Goal: Transaction & Acquisition: Purchase product/service

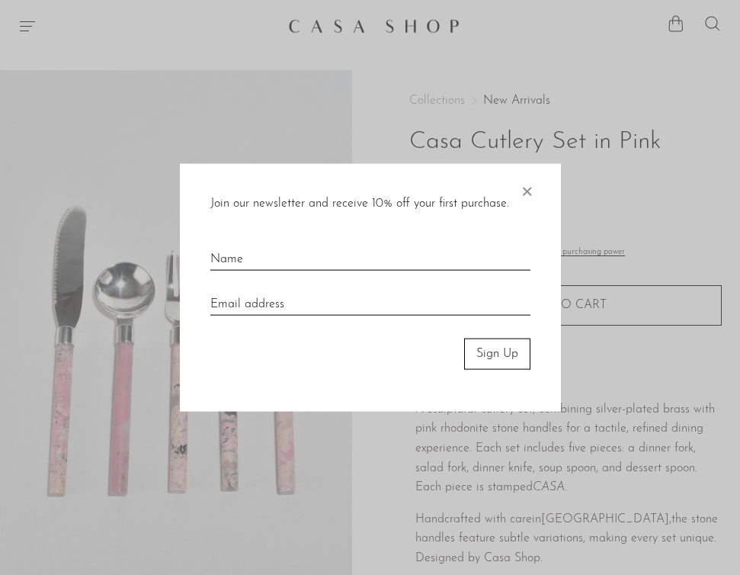
click at [528, 187] on span "×" at bounding box center [526, 188] width 15 height 49
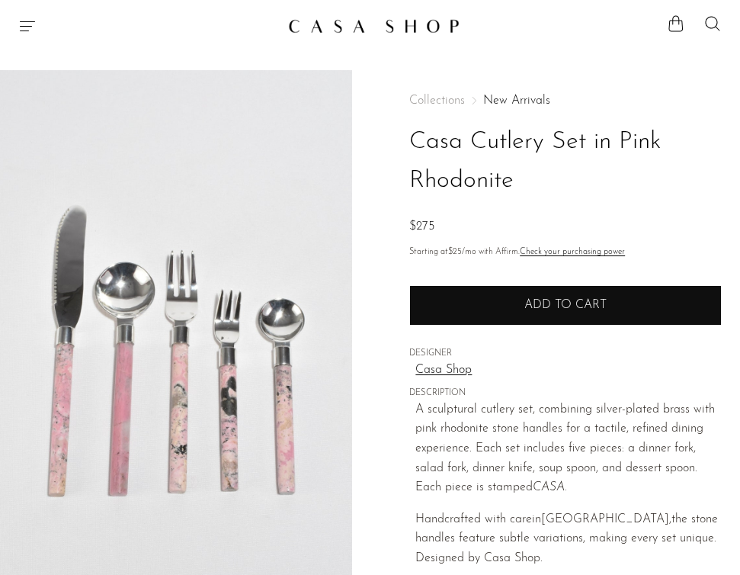
click at [520, 299] on button "Add to cart" at bounding box center [565, 305] width 312 height 40
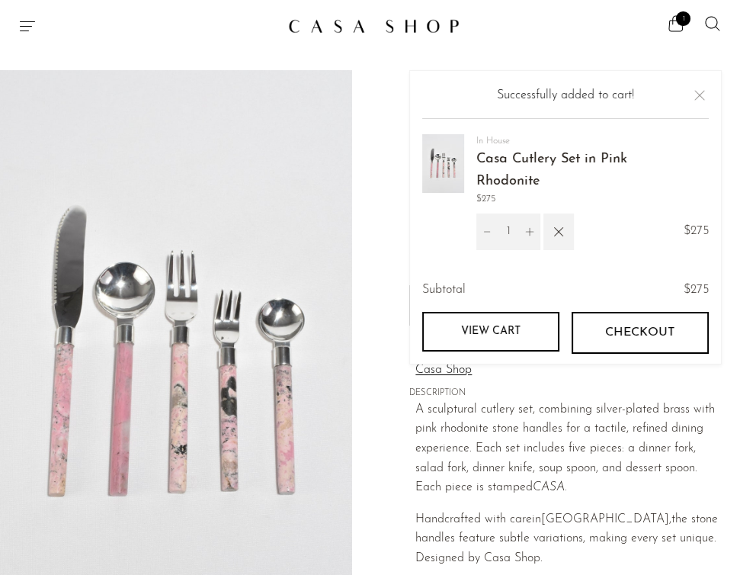
click at [30, 33] on icon "Menu" at bounding box center [27, 26] width 18 height 18
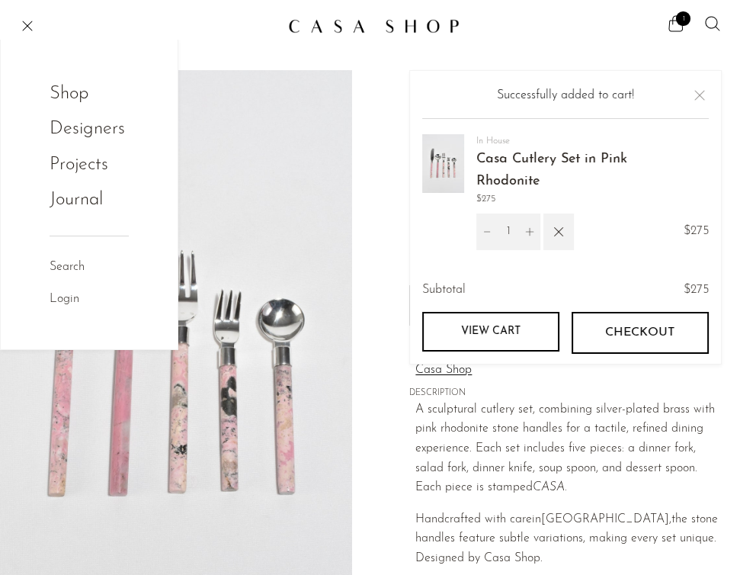
click at [69, 94] on link "Shop" at bounding box center [79, 93] width 59 height 29
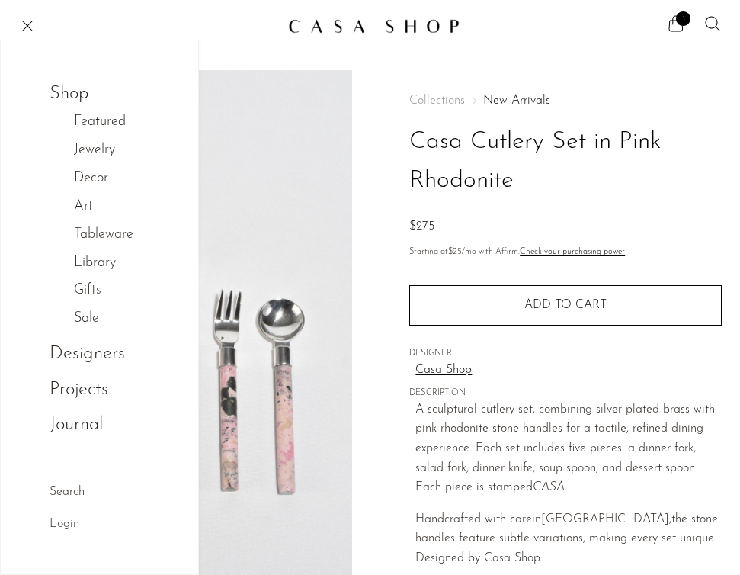
click at [91, 153] on link "Jewelry" at bounding box center [102, 150] width 57 height 22
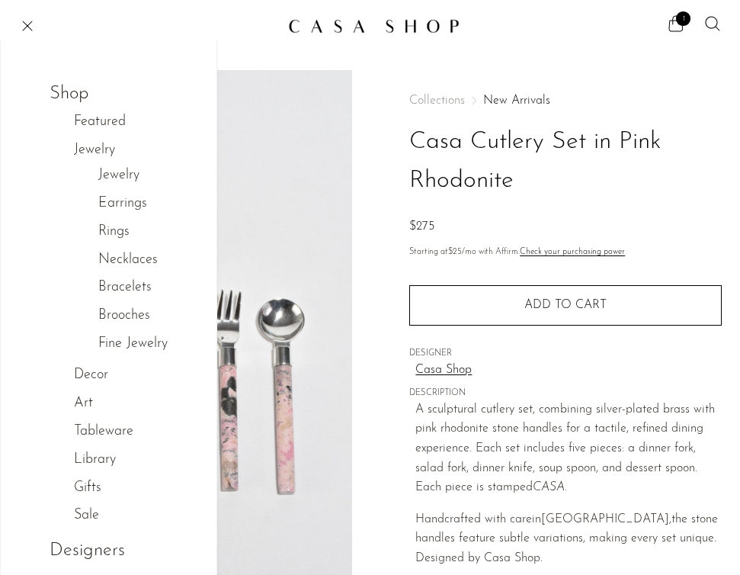
click at [109, 210] on link "Earrings" at bounding box center [122, 204] width 49 height 22
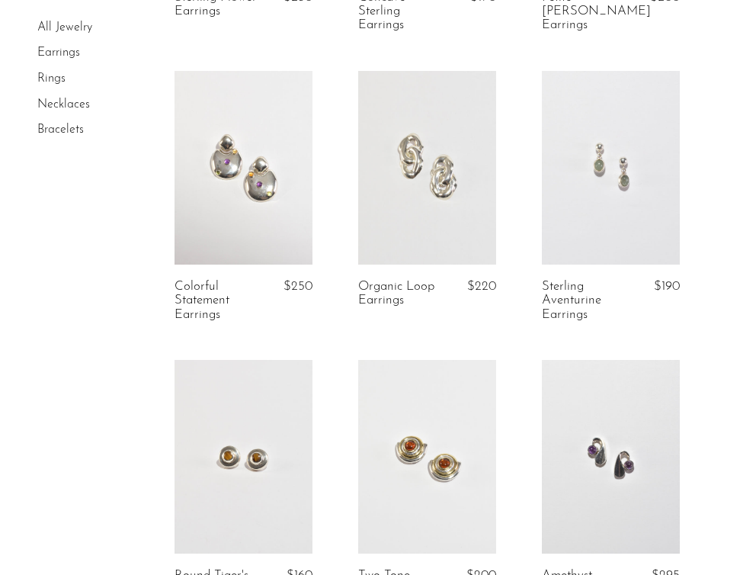
scroll to position [88, 0]
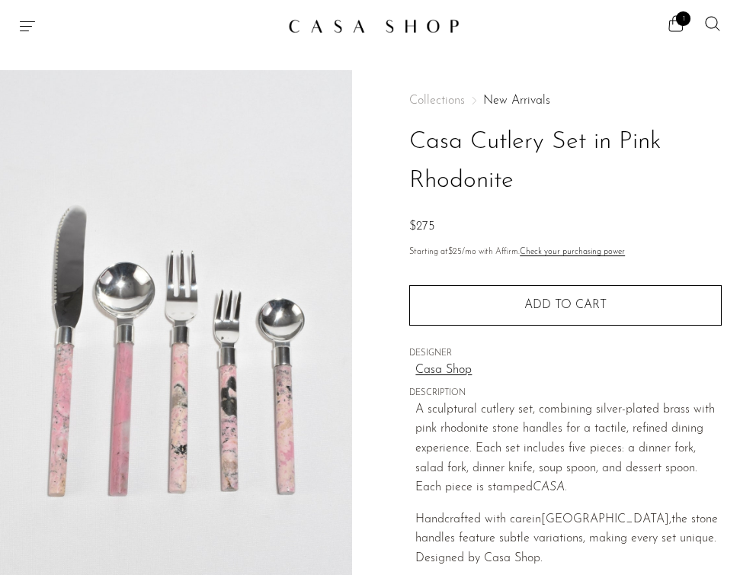
click at [21, 21] on icon "Menu" at bounding box center [27, 26] width 18 height 18
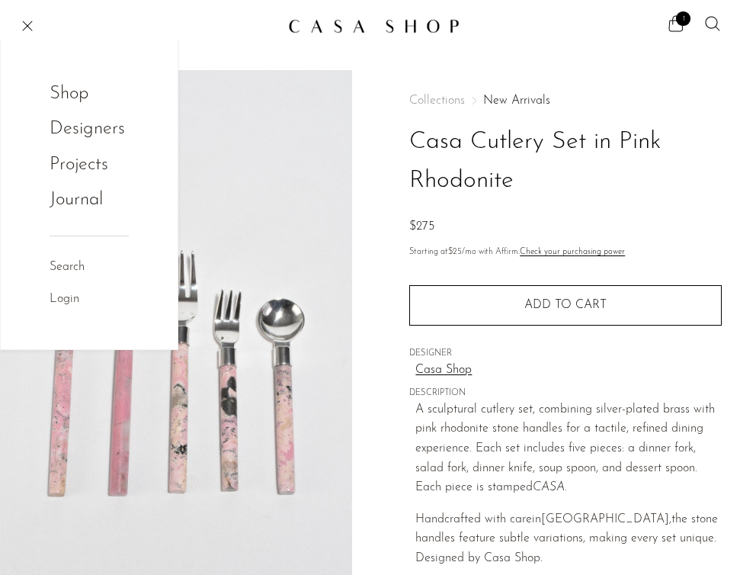
click at [74, 91] on link "Shop" at bounding box center [79, 93] width 59 height 29
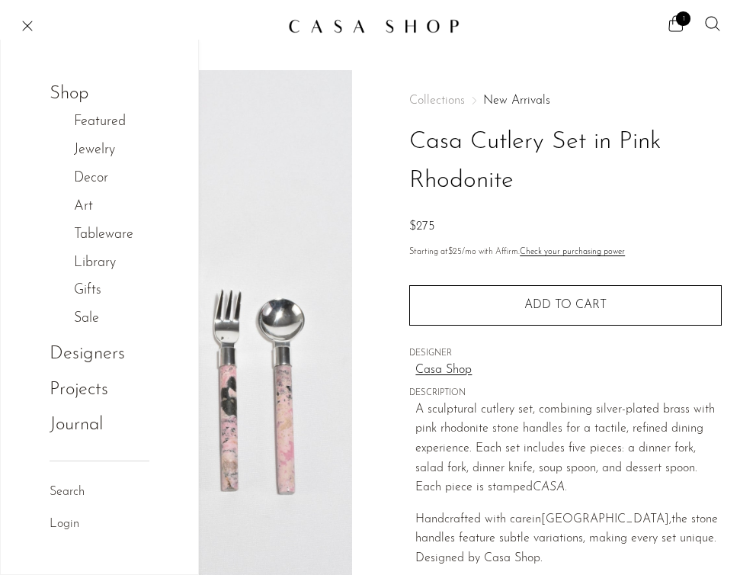
click at [107, 235] on link "Tableware" at bounding box center [111, 235] width 75 height 22
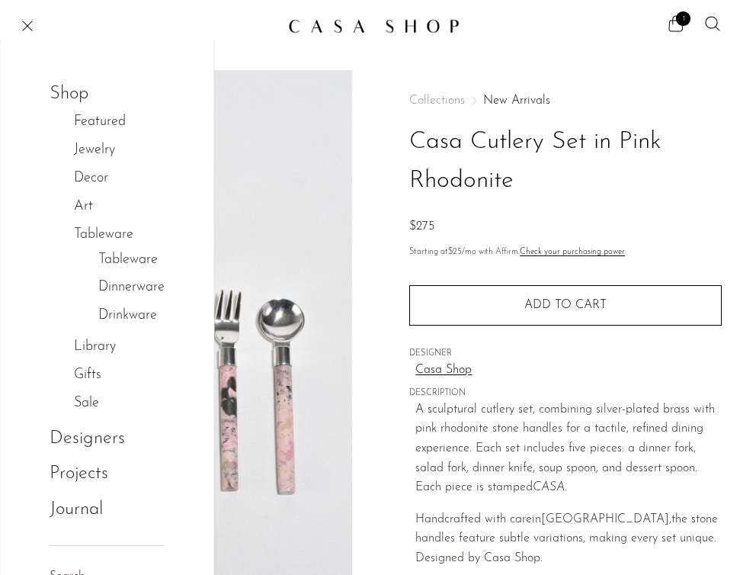
click at [118, 255] on link "Tableware" at bounding box center [127, 260] width 59 height 22
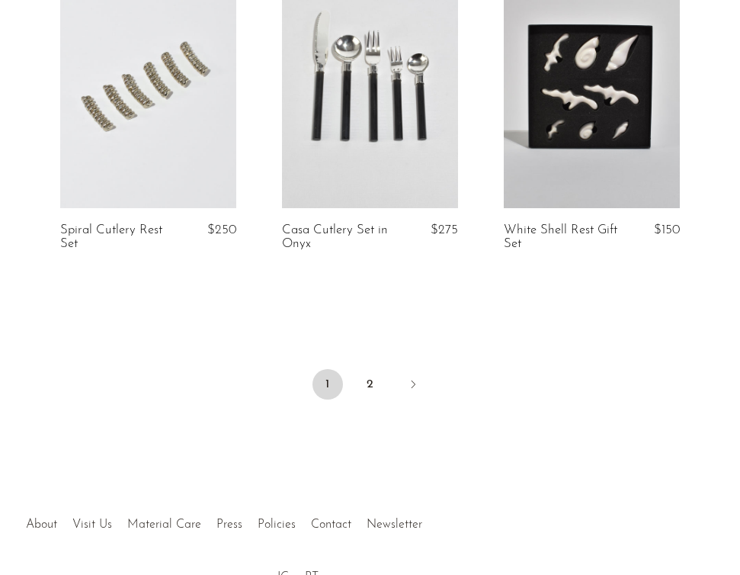
scroll to position [3772, 0]
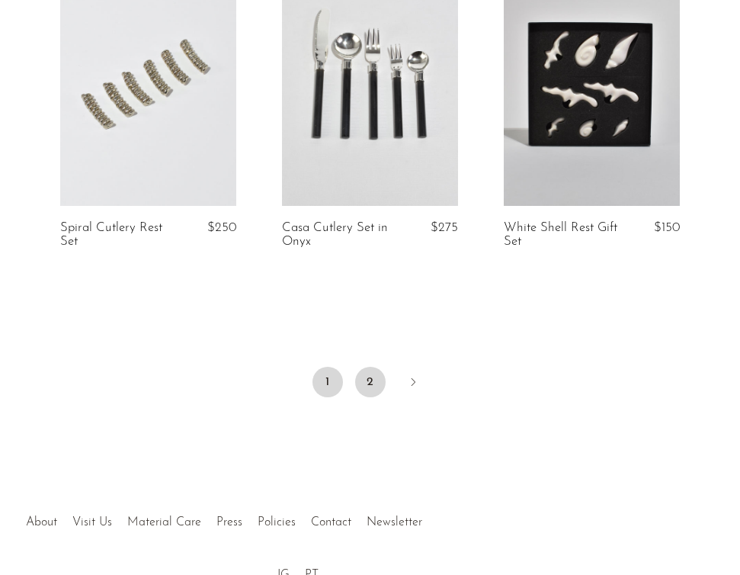
click at [377, 392] on link "2" at bounding box center [370, 382] width 30 height 30
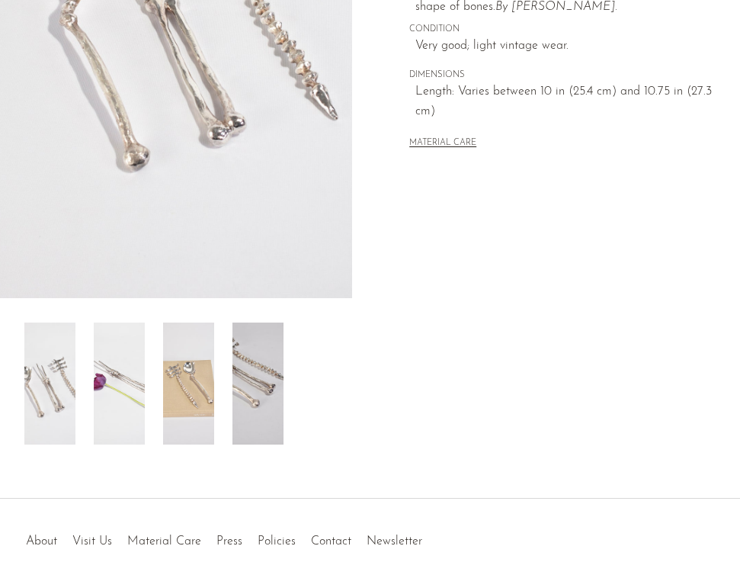
scroll to position [441, 0]
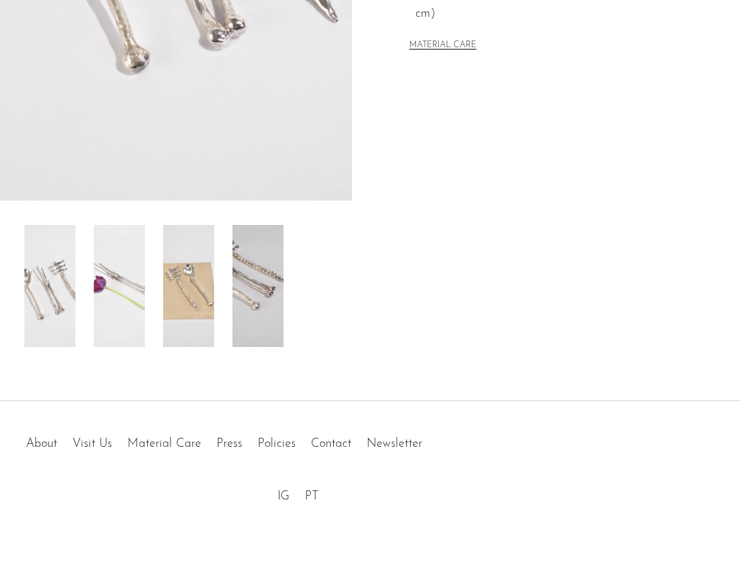
click at [273, 274] on img at bounding box center [257, 286] width 51 height 122
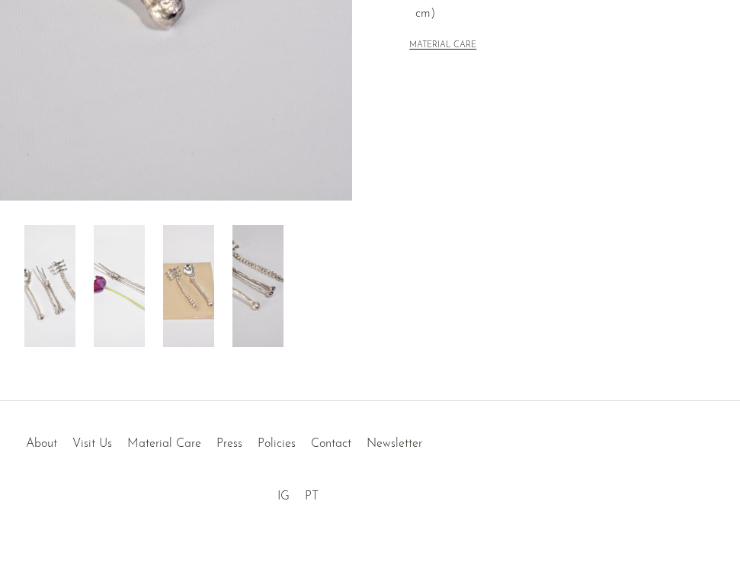
click at [210, 331] on img at bounding box center [188, 286] width 51 height 122
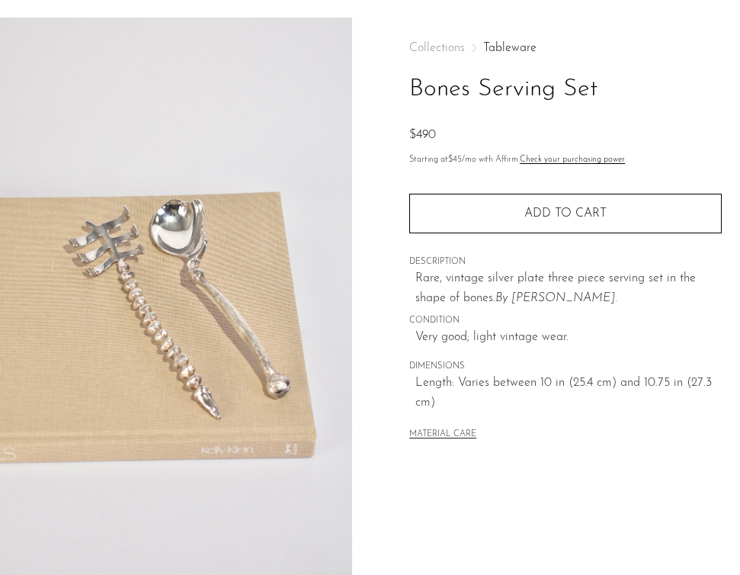
scroll to position [54, 0]
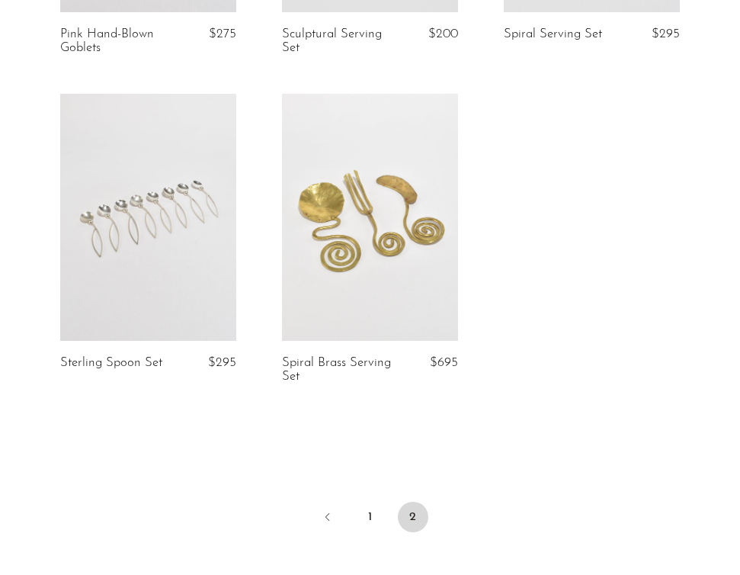
scroll to position [699, 0]
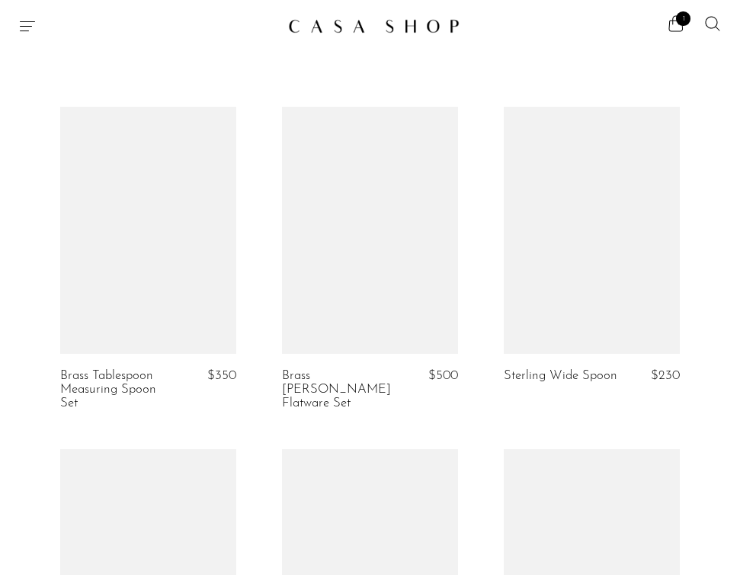
scroll to position [3772, 0]
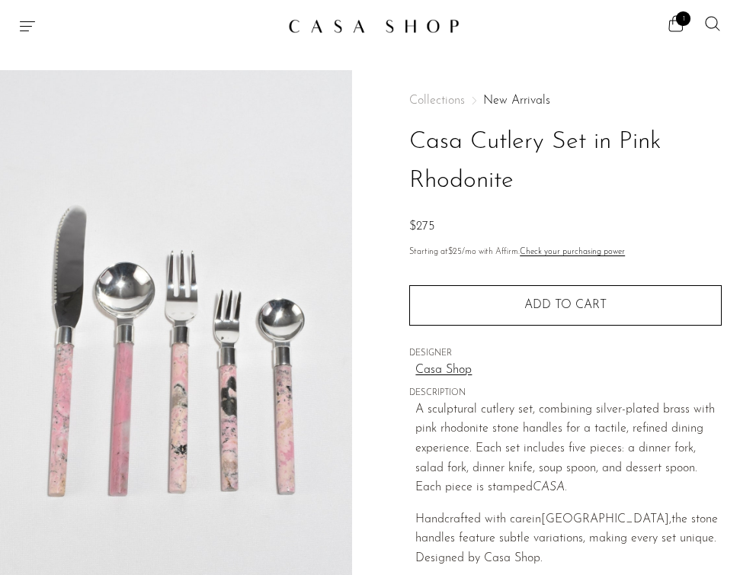
click at [23, 29] on icon "Menu" at bounding box center [27, 26] width 18 height 18
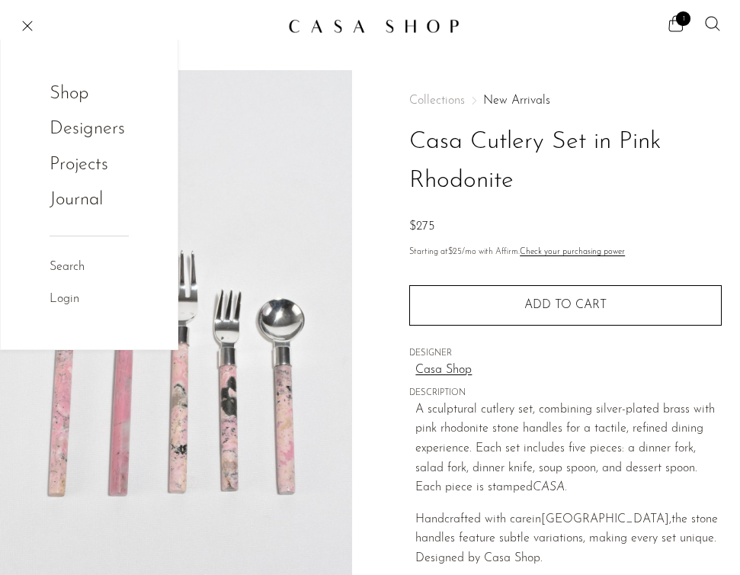
click at [78, 95] on link "Shop" at bounding box center [79, 93] width 59 height 29
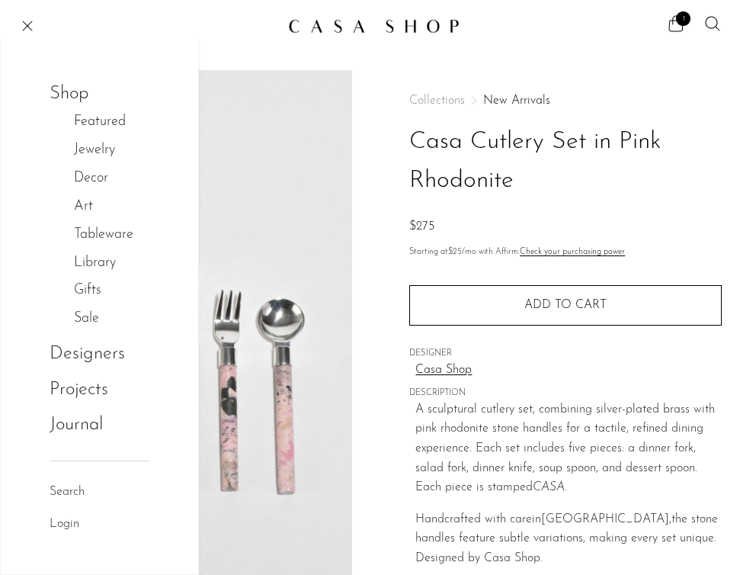
click at [100, 242] on link "Tableware" at bounding box center [111, 235] width 75 height 22
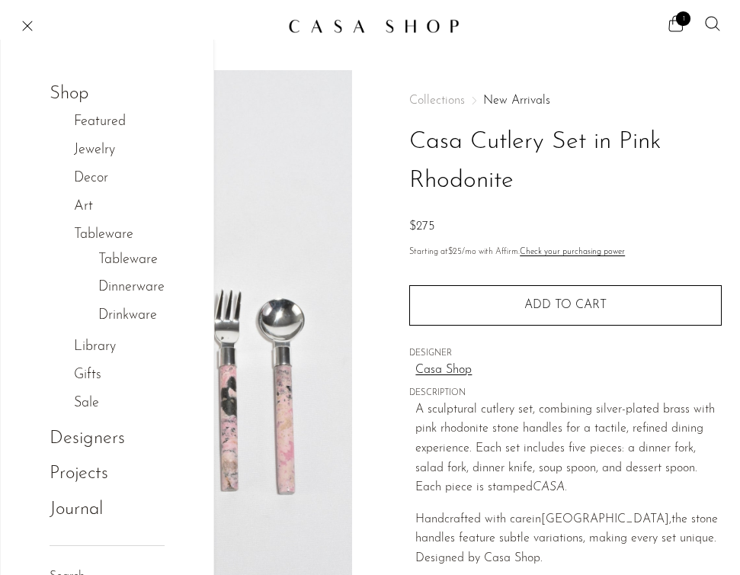
click at [121, 286] on link "Dinnerware" at bounding box center [131, 288] width 66 height 22
